Goal: Browse casually: Explore the website without a specific task or goal

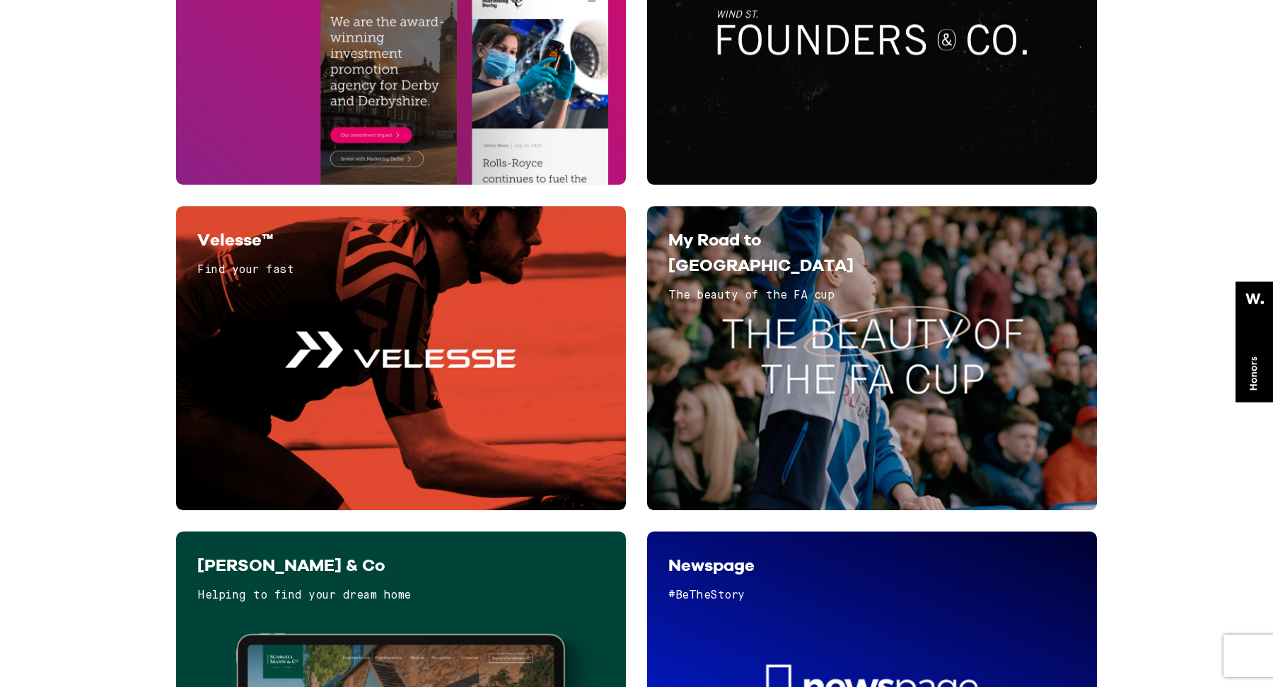
scroll to position [1467, 0]
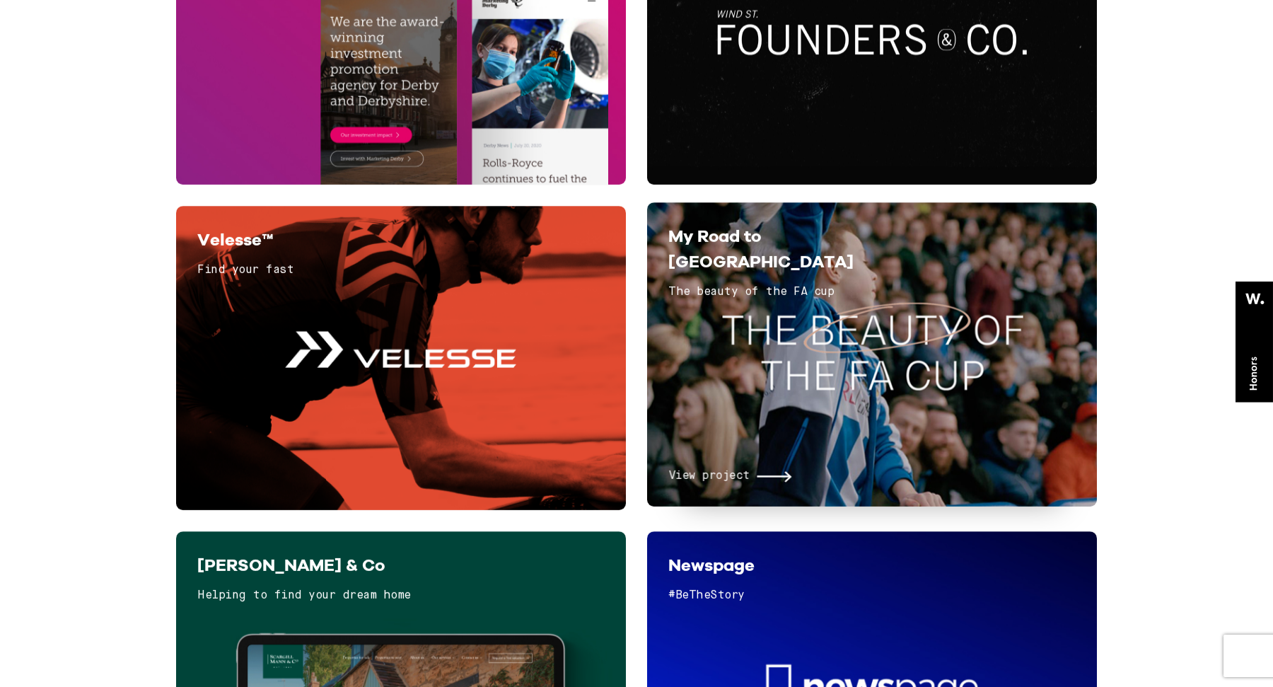
click at [789, 322] on div "View project" at bounding box center [871, 400] width 407 height 170
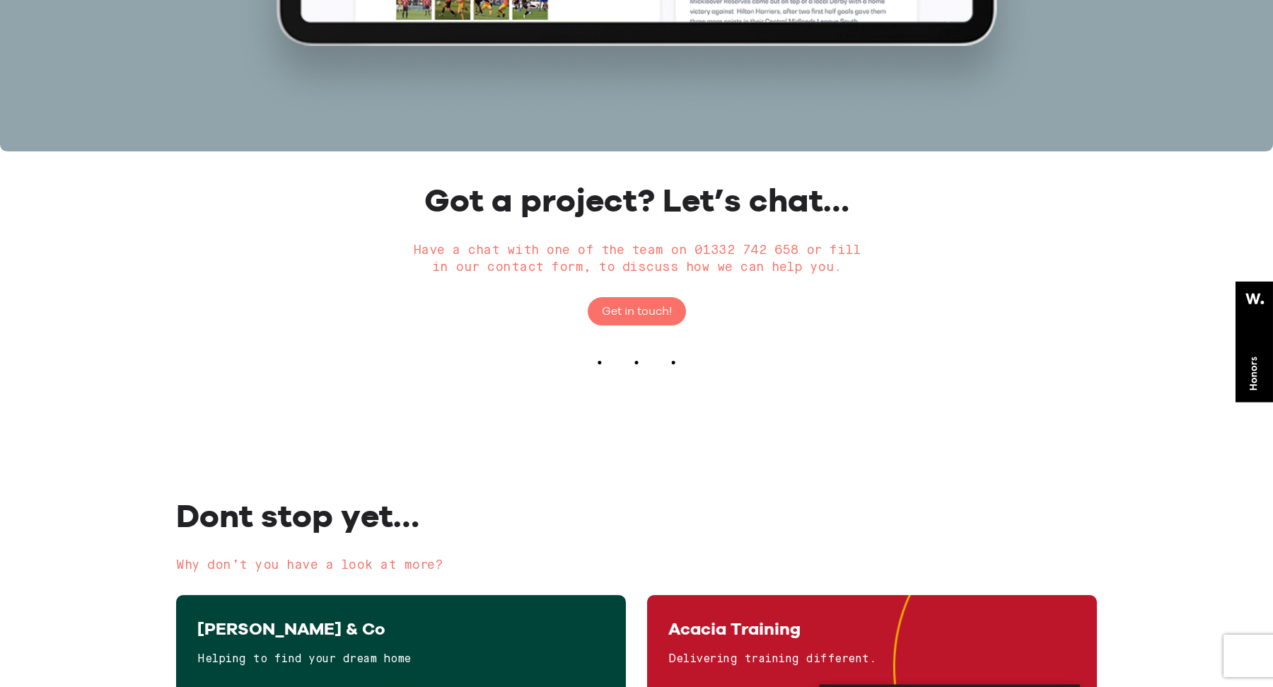
scroll to position [5446, 0]
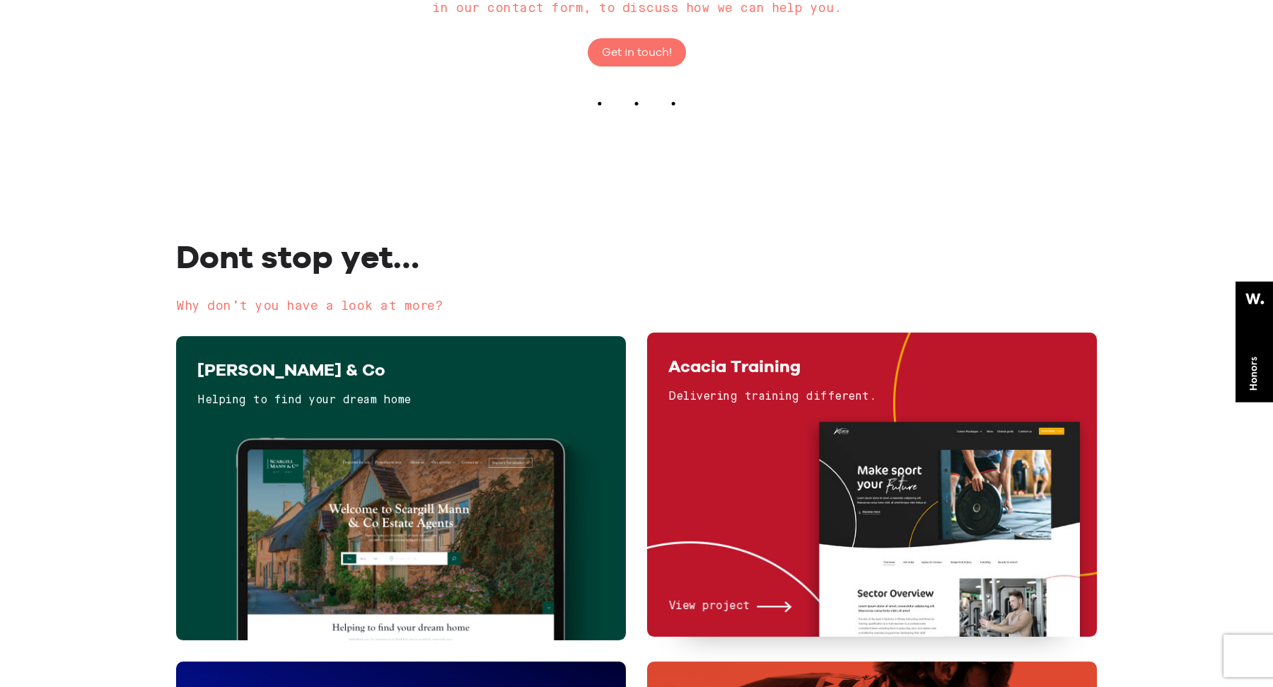
click at [791, 456] on div "View project" at bounding box center [871, 517] width 407 height 195
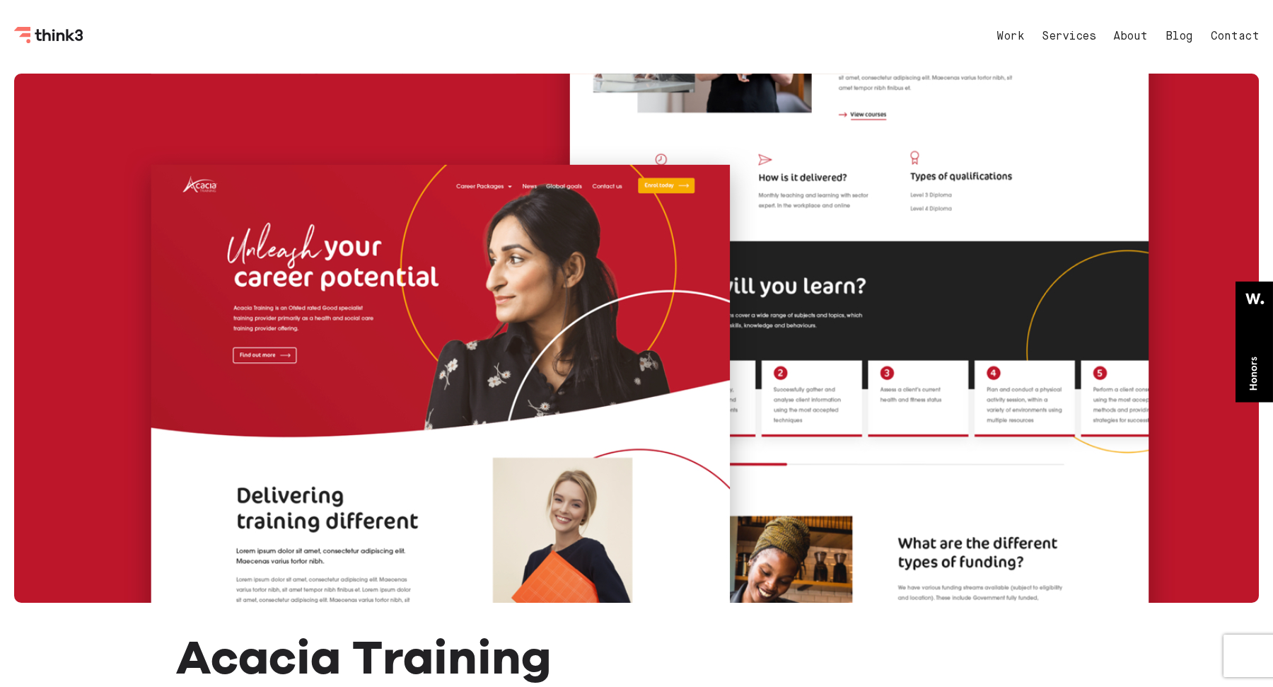
click at [30, 37] on icon "Think3 Logo" at bounding box center [49, 35] width 71 height 17
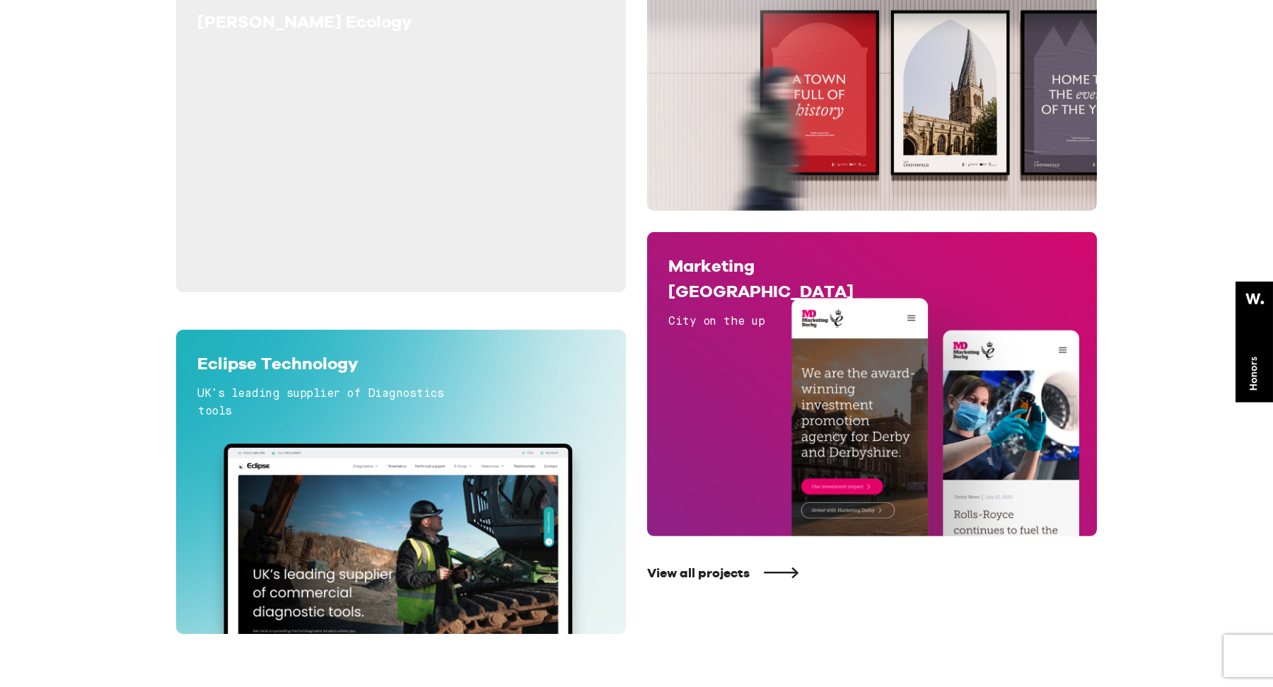
scroll to position [920, 0]
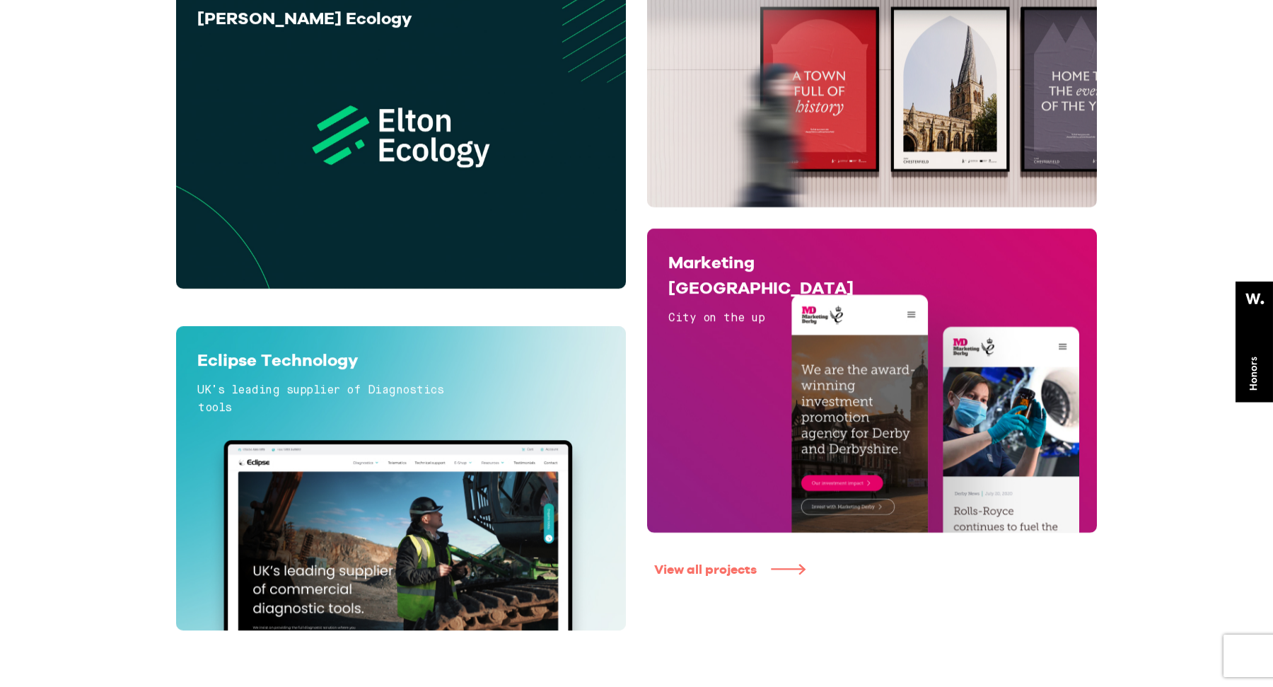
click at [745, 567] on link "View all projects" at bounding box center [879, 570] width 450 height 16
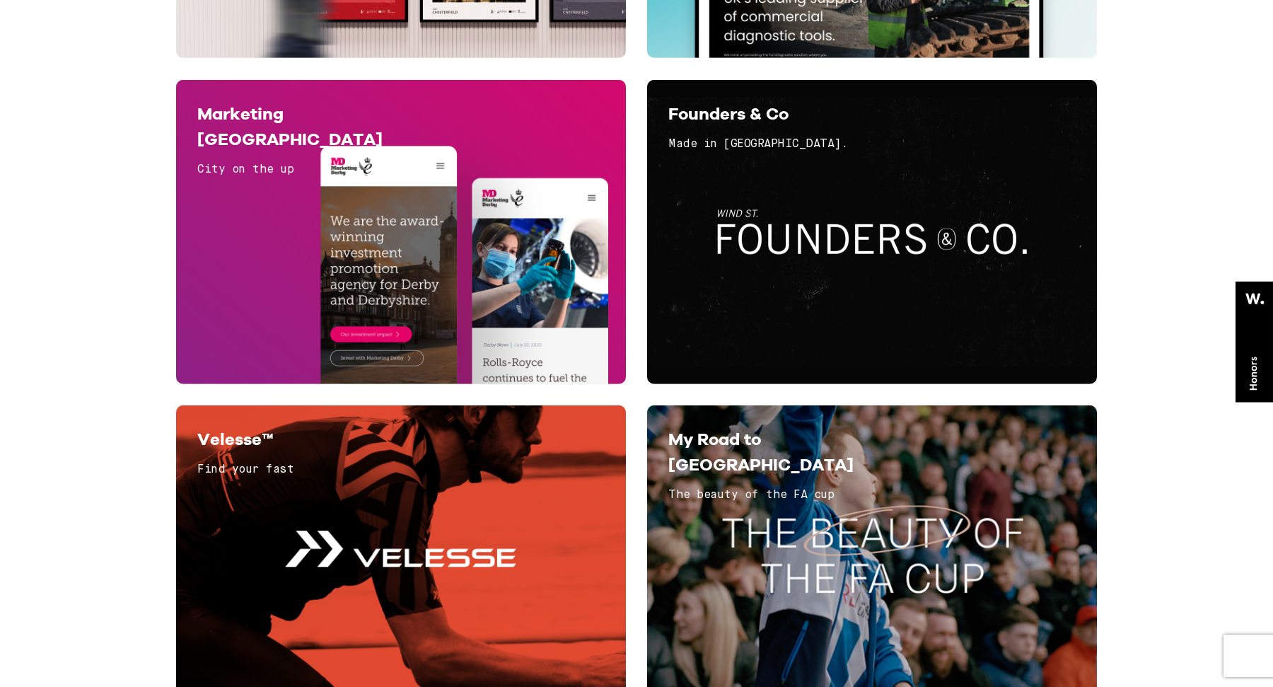
scroll to position [1313, 0]
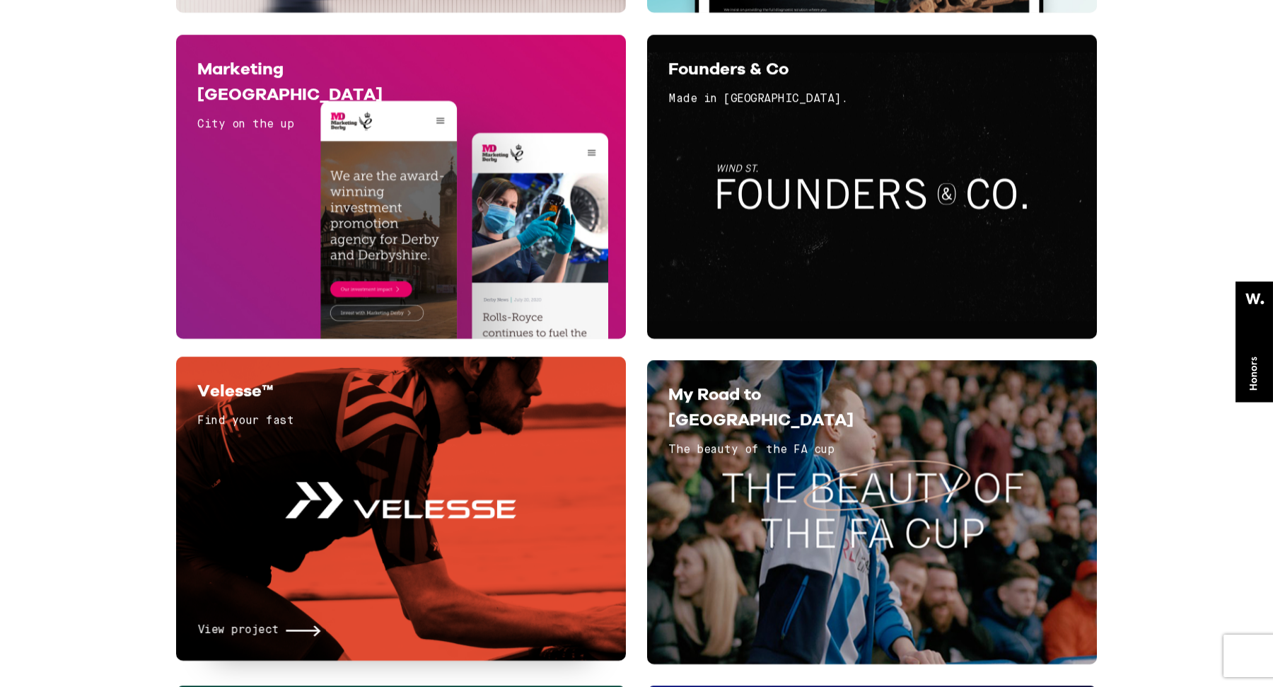
click at [526, 494] on div "View project" at bounding box center [400, 541] width 407 height 195
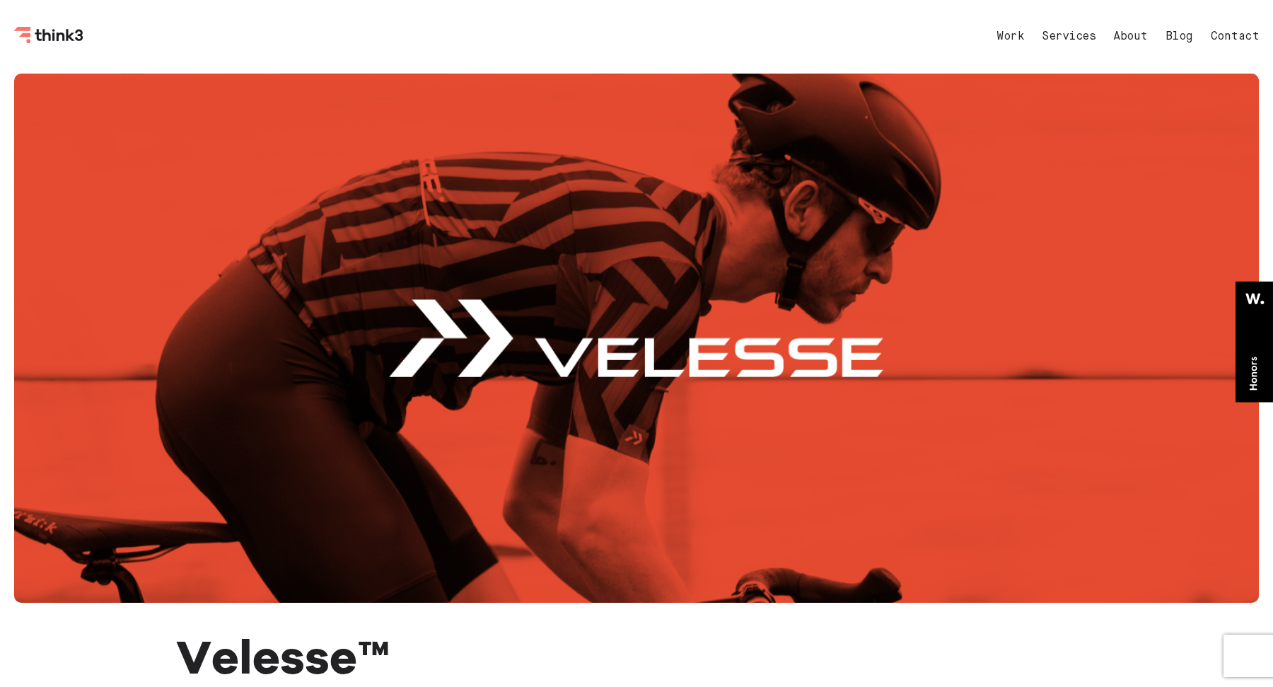
click at [45, 35] on icon "Think3 Logo" at bounding box center [48, 35] width 8 height 12
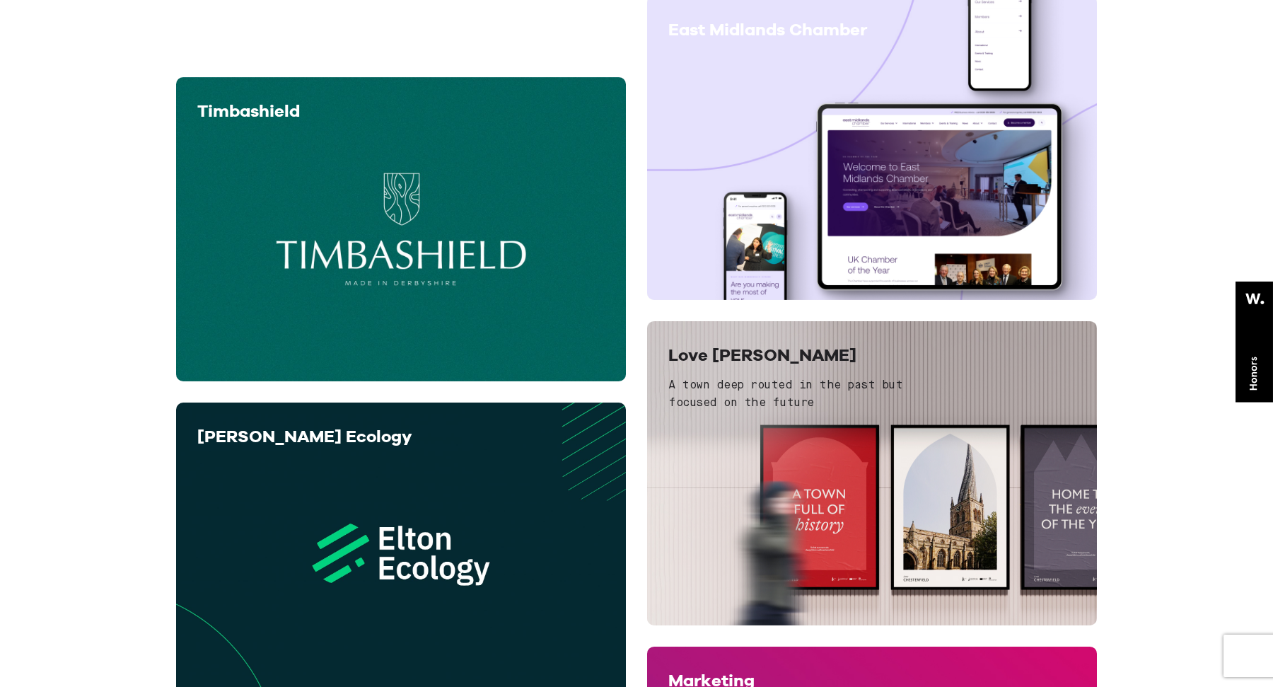
scroll to position [511, 0]
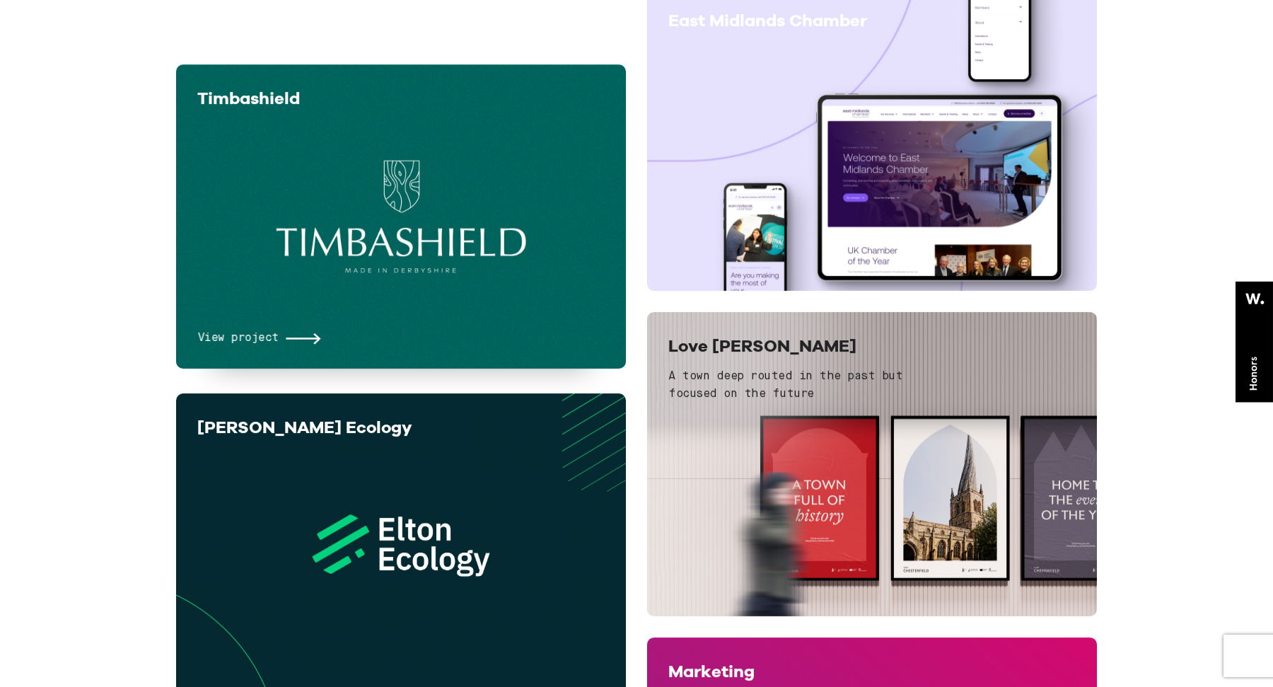
click at [444, 298] on div "View project" at bounding box center [400, 236] width 407 height 222
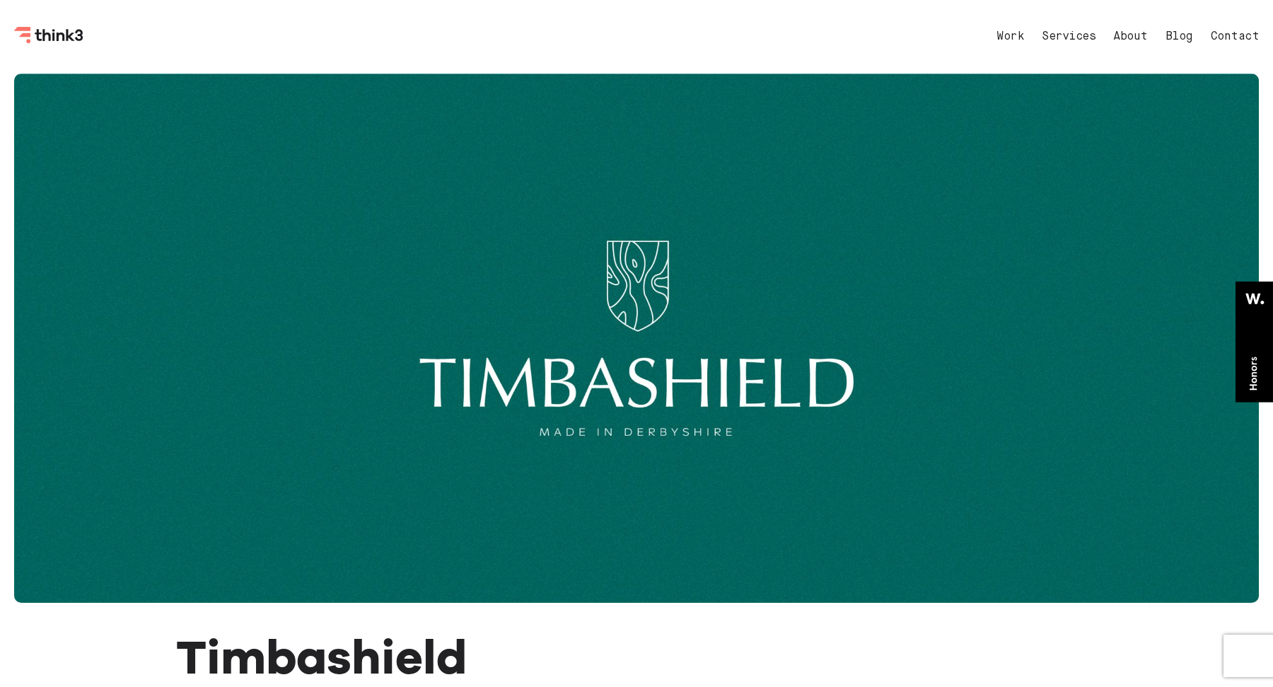
click at [62, 47] on div "Work Services About Blog Contact Menu" at bounding box center [636, 37] width 1245 height 74
click at [64, 37] on icon "Think3 Logo" at bounding box center [49, 35] width 71 height 17
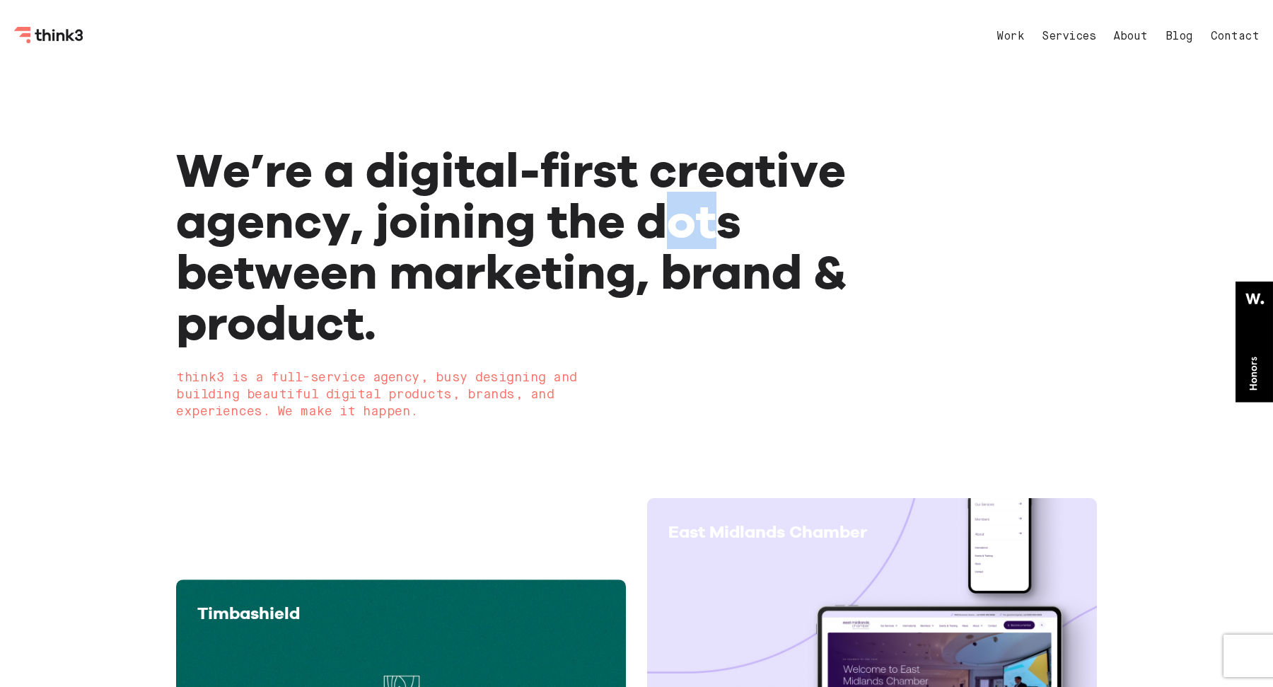
drag, startPoint x: 670, startPoint y: 211, endPoint x: 716, endPoint y: 219, distance: 46.8
click at [716, 219] on h1 "We’re a digital-first creative agency, joining the dots between marketing, bran…" at bounding box center [544, 246] width 737 height 204
